Goal: Task Accomplishment & Management: Complete application form

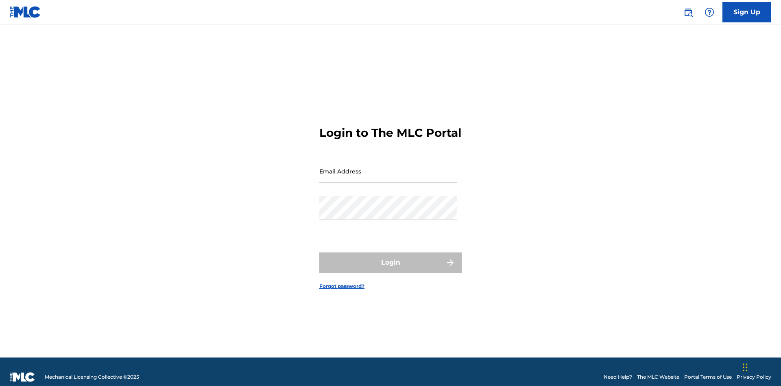
scroll to position [11, 0]
click at [388, 167] on input "Email Address" at bounding box center [387, 170] width 137 height 23
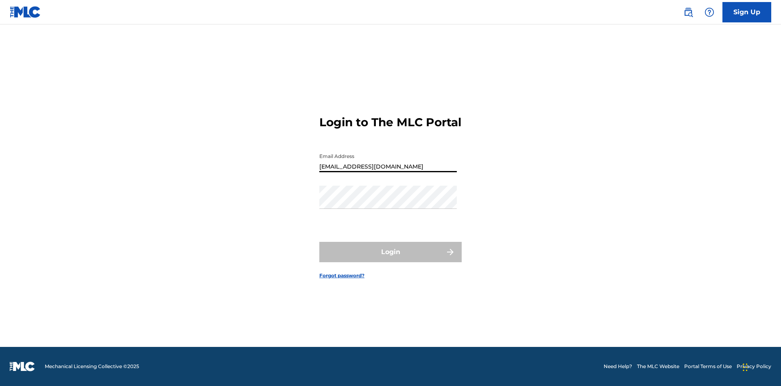
type input "[EMAIL_ADDRESS][DOMAIN_NAME]"
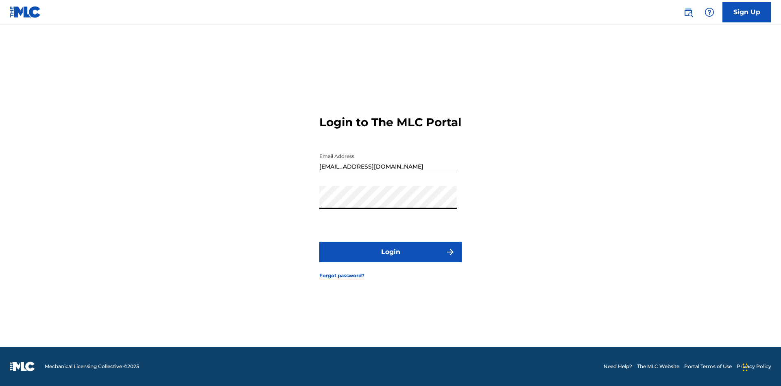
click at [391, 259] on button "Login" at bounding box center [390, 252] width 142 height 20
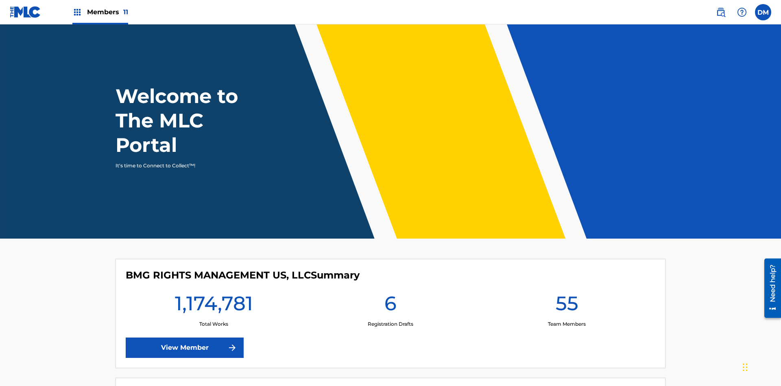
scroll to position [35, 0]
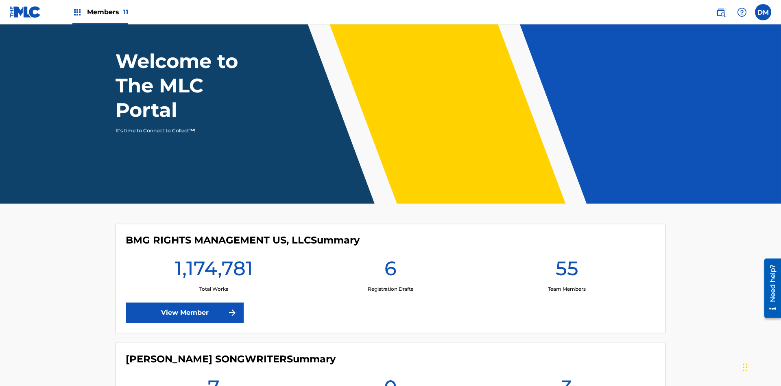
click at [100, 12] on span "Members 11" at bounding box center [107, 11] width 41 height 9
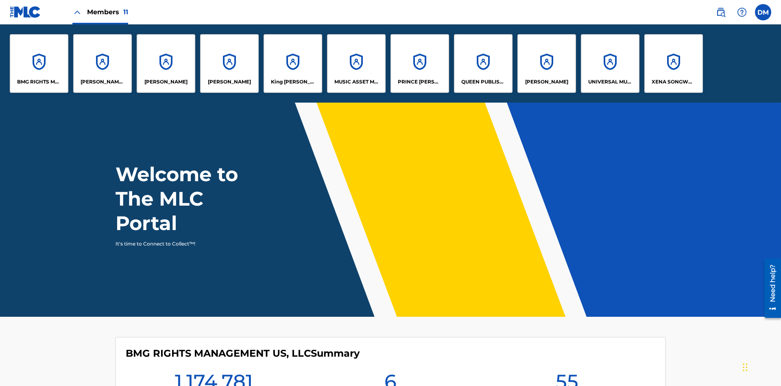
click at [610, 82] on p "UNIVERSAL MUSIC PUB GROUP" at bounding box center [610, 81] width 44 height 7
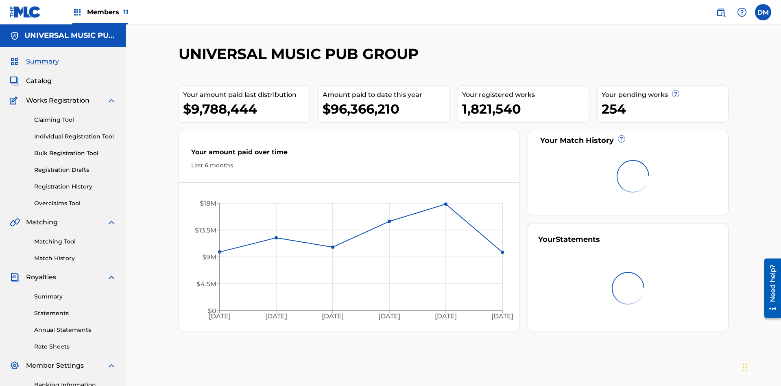
click at [75, 132] on link "Individual Registration Tool" at bounding box center [75, 136] width 82 height 9
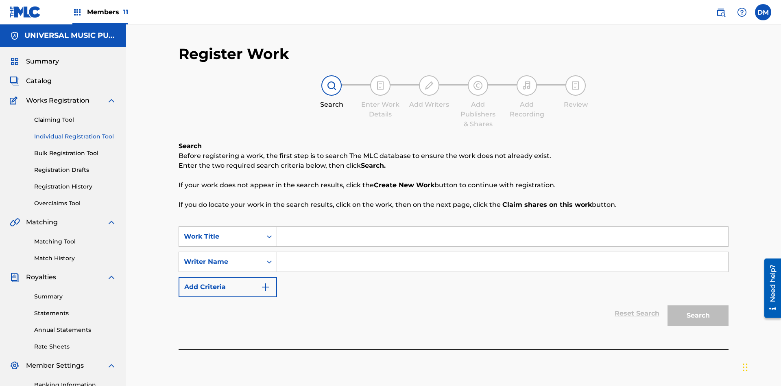
scroll to position [119, 0]
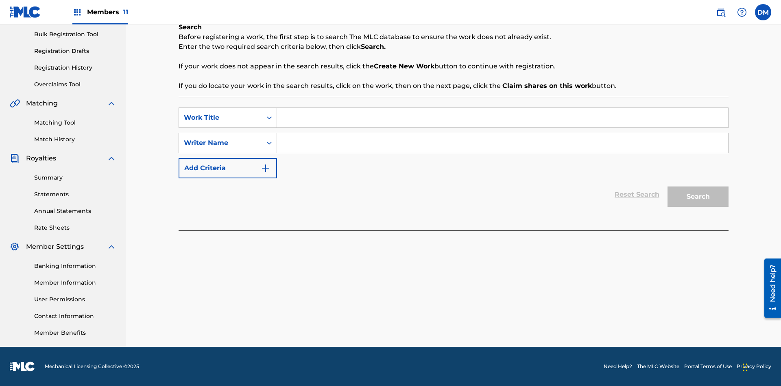
click at [502, 118] on input "Search Form" at bounding box center [502, 118] width 451 height 20
type input "Save At Work Details Prior To Adding Alternative Titles"
click at [502, 143] on input "Search Form" at bounding box center [502, 143] width 451 height 20
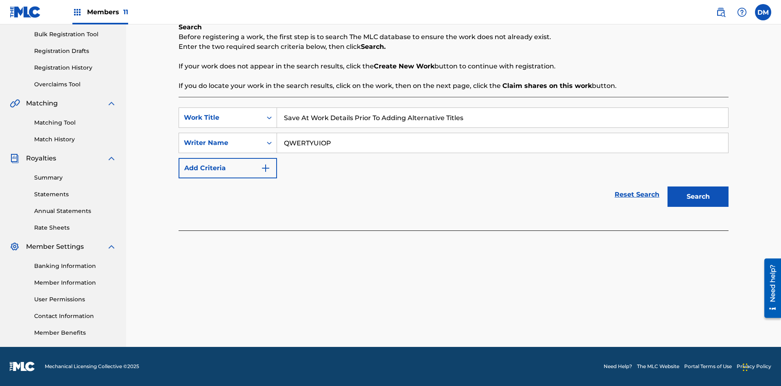
type input "QWERTYUIOP"
click at [698, 196] on button "Search" at bounding box center [698, 196] width 61 height 20
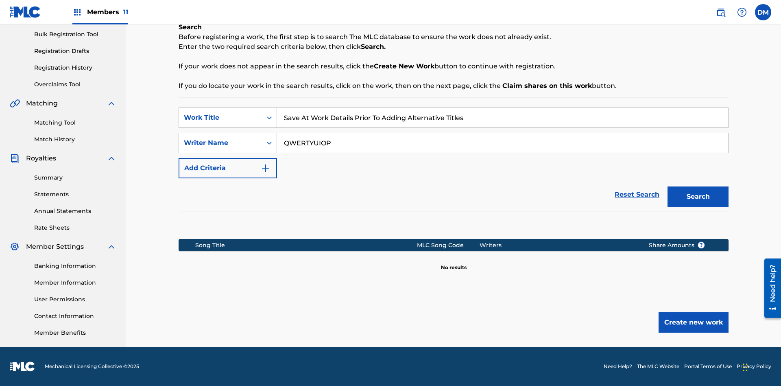
click at [694, 322] on button "Create new work" at bounding box center [694, 322] width 70 height 20
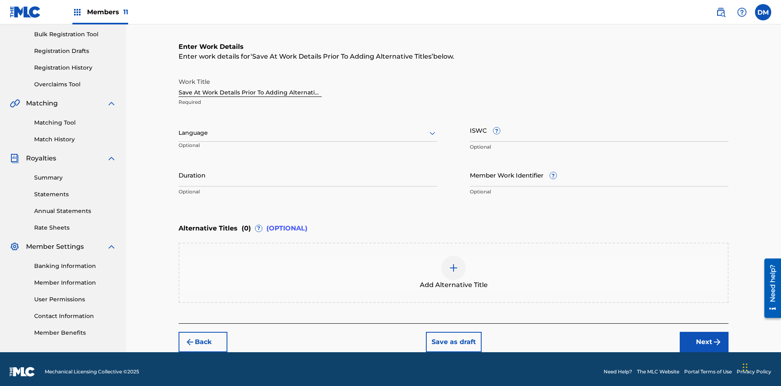
click at [308, 169] on input "Duration" at bounding box center [308, 174] width 259 height 23
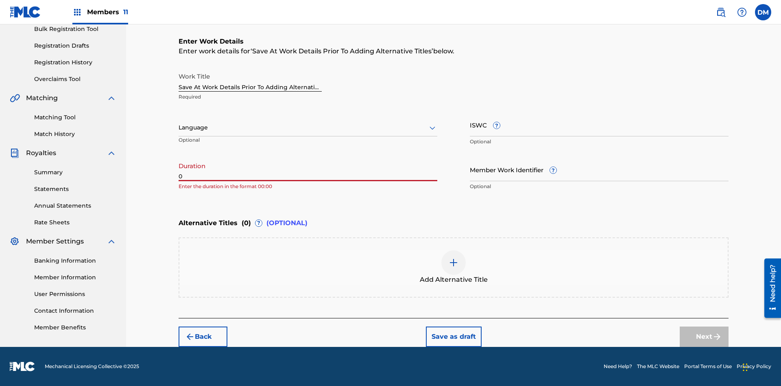
click at [308, 169] on input "0" at bounding box center [308, 169] width 259 height 23
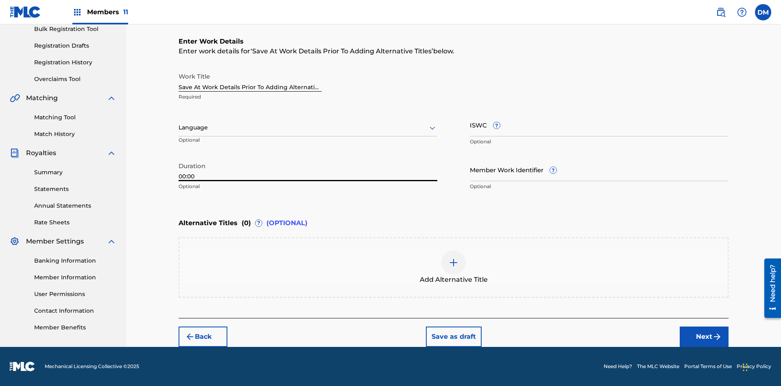
type input "00:00"
click at [432, 128] on icon at bounding box center [433, 128] width 10 height 10
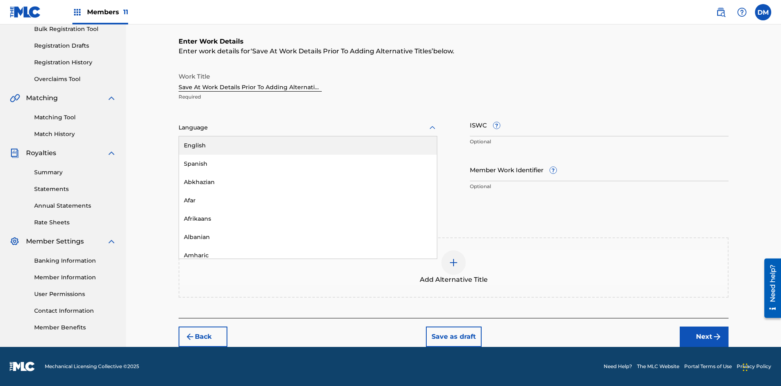
click at [308, 200] on div "Afar" at bounding box center [308, 200] width 258 height 18
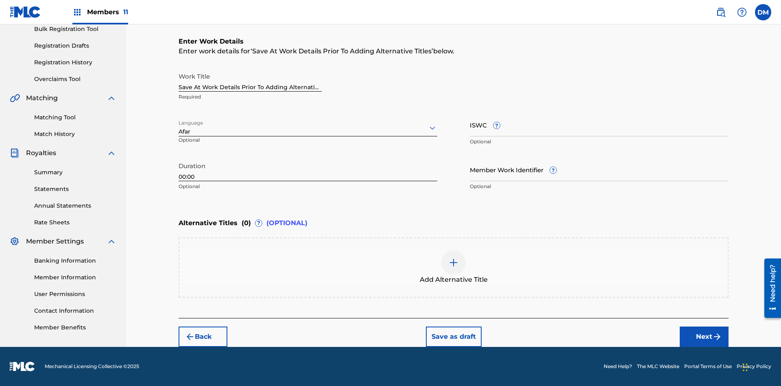
click at [599, 169] on input "Member Work Identifier ?" at bounding box center [599, 169] width 259 height 23
type input "[PHONE_NUMBER]"
click at [599, 124] on input "ISWC ?" at bounding box center [599, 124] width 259 height 23
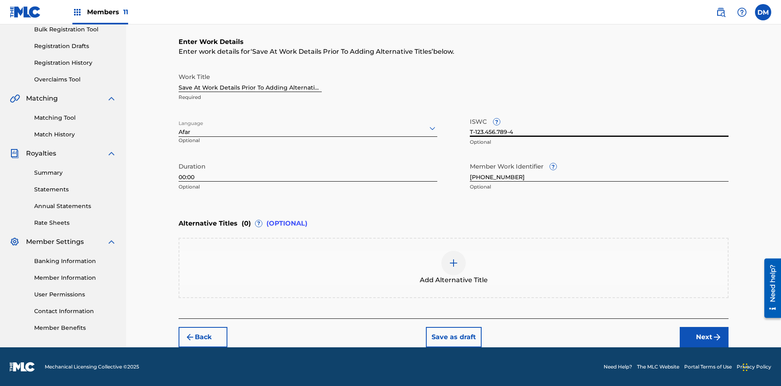
type input "T-123.456.789-4"
click at [453, 337] on button "Save as draft" at bounding box center [454, 337] width 56 height 20
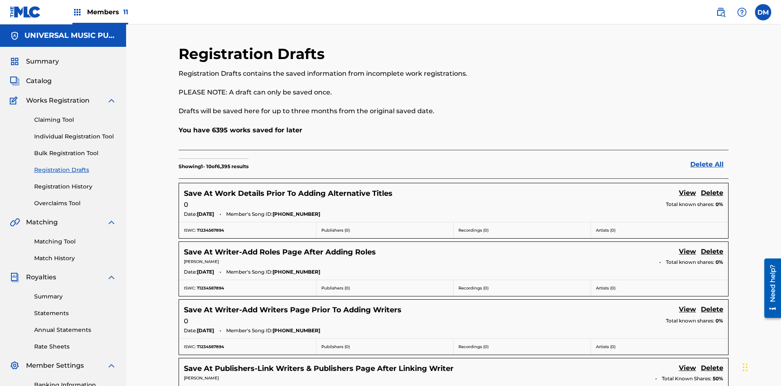
click at [687, 188] on link "View" at bounding box center [687, 193] width 17 height 11
